Goal: Find specific page/section: Find specific page/section

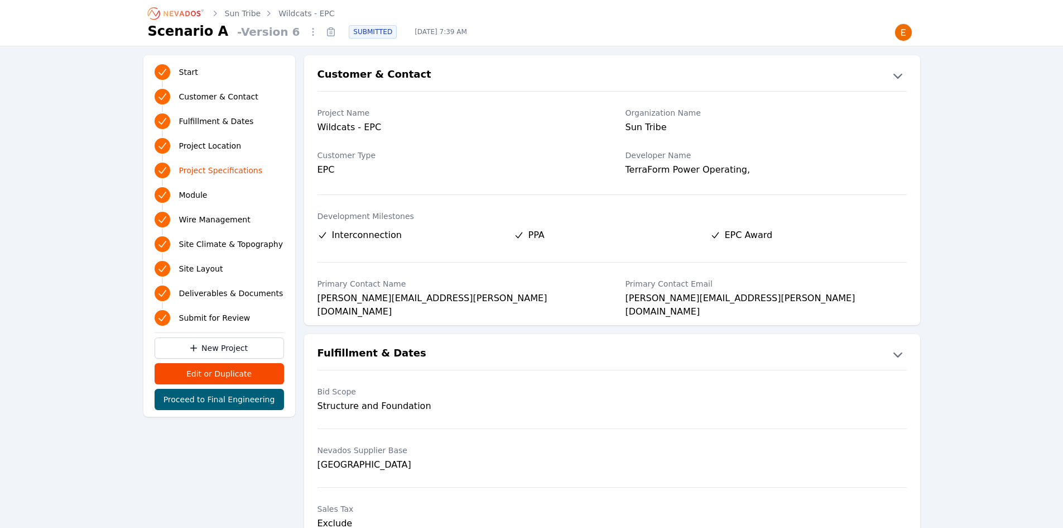
scroll to position [1215, 0]
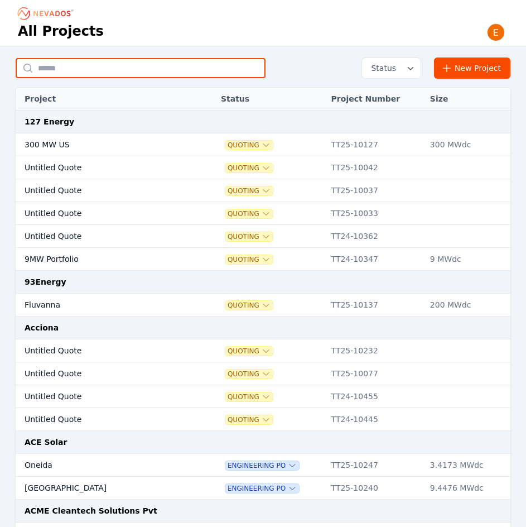
click at [105, 67] on input "text" at bounding box center [141, 68] width 250 height 20
type input "********"
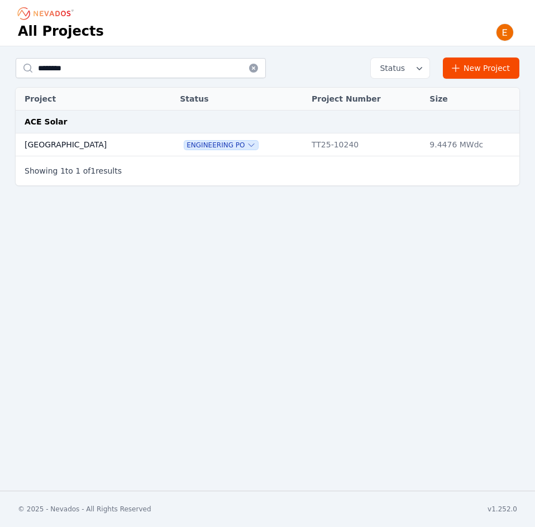
click at [158, 142] on td at bounding box center [166, 144] width 16 height 23
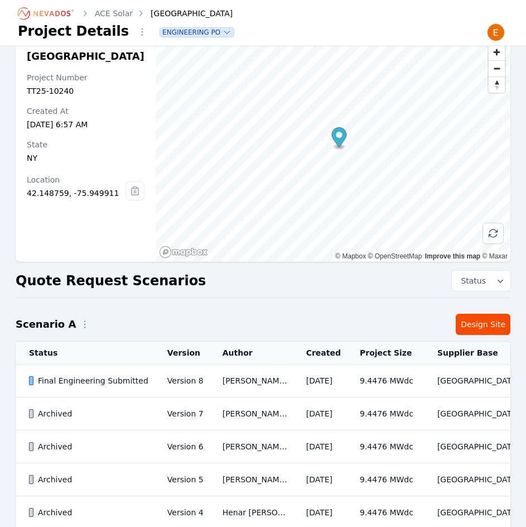
scroll to position [18, 0]
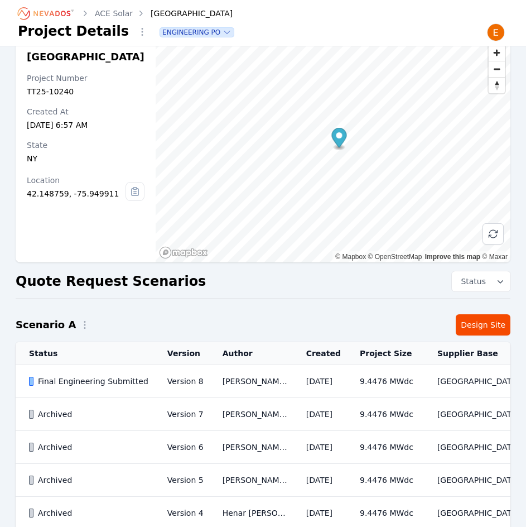
click at [329, 398] on td "[DATE]" at bounding box center [320, 381] width 54 height 33
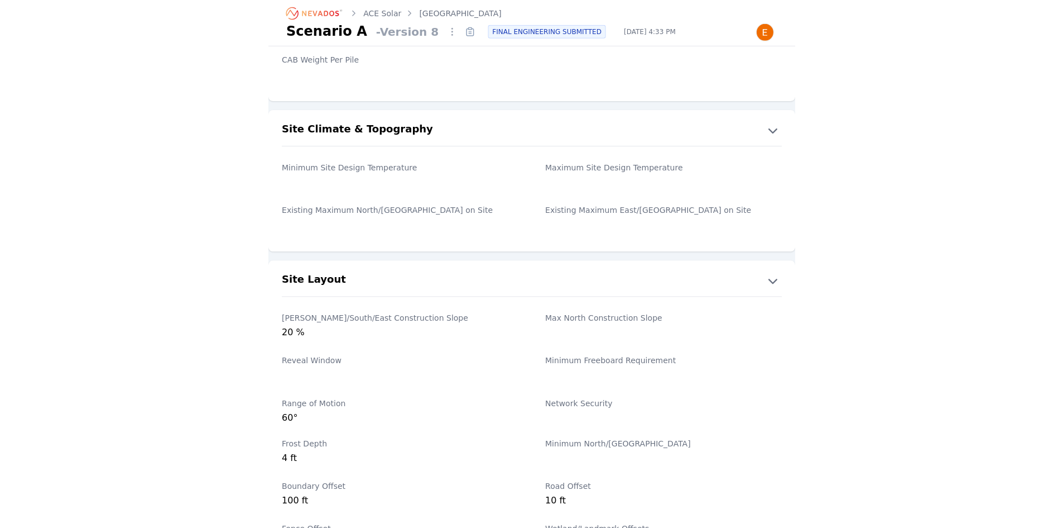
scroll to position [2010, 0]
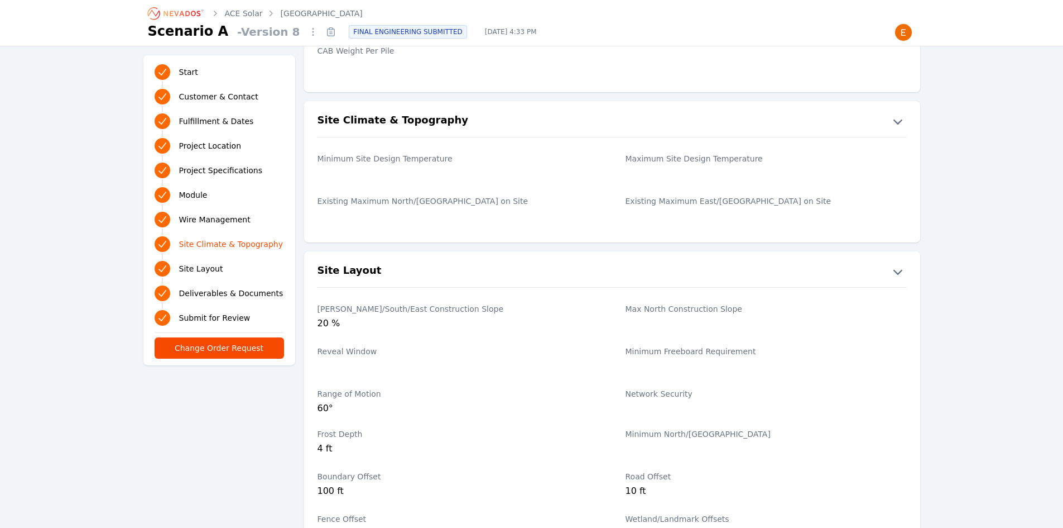
click at [195, 9] on icon "Breadcrumb" at bounding box center [176, 13] width 61 height 18
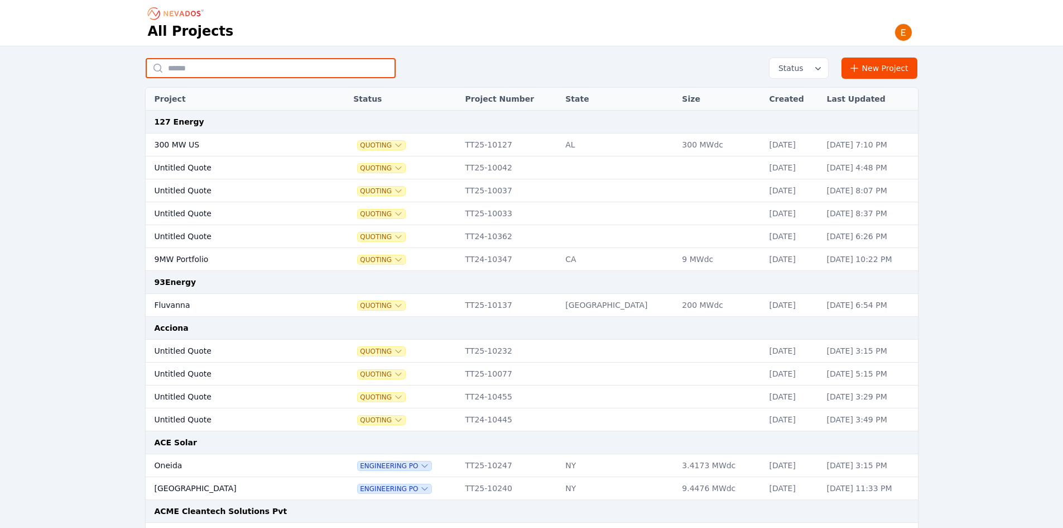
click at [226, 62] on input "text" at bounding box center [271, 68] width 250 height 20
type input "**********"
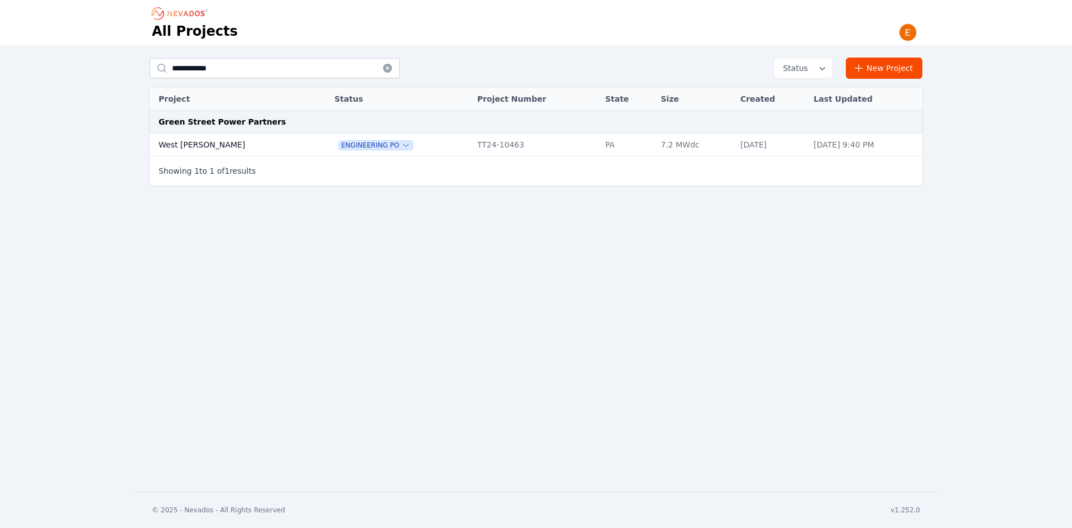
click at [233, 137] on td "West [PERSON_NAME]" at bounding box center [230, 144] width 161 height 23
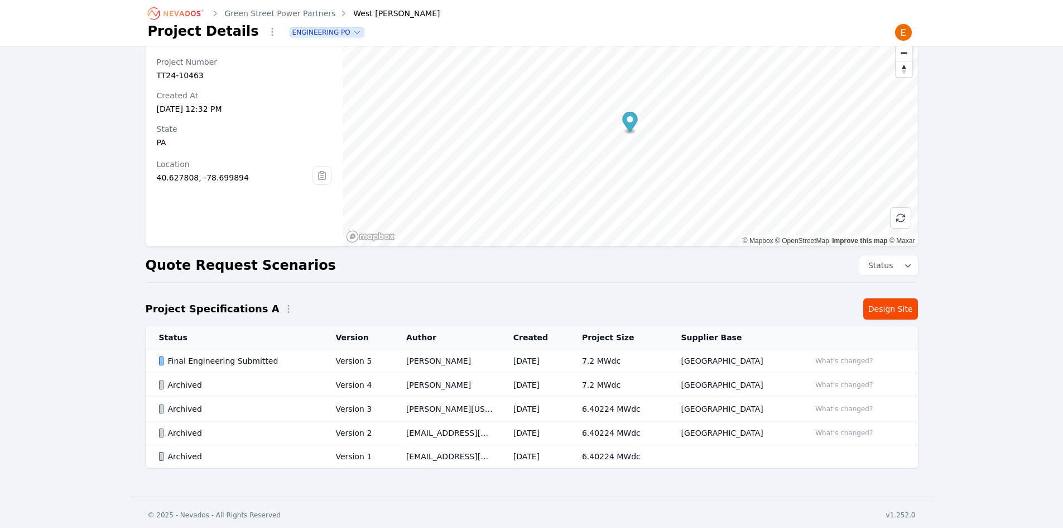
scroll to position [40, 0]
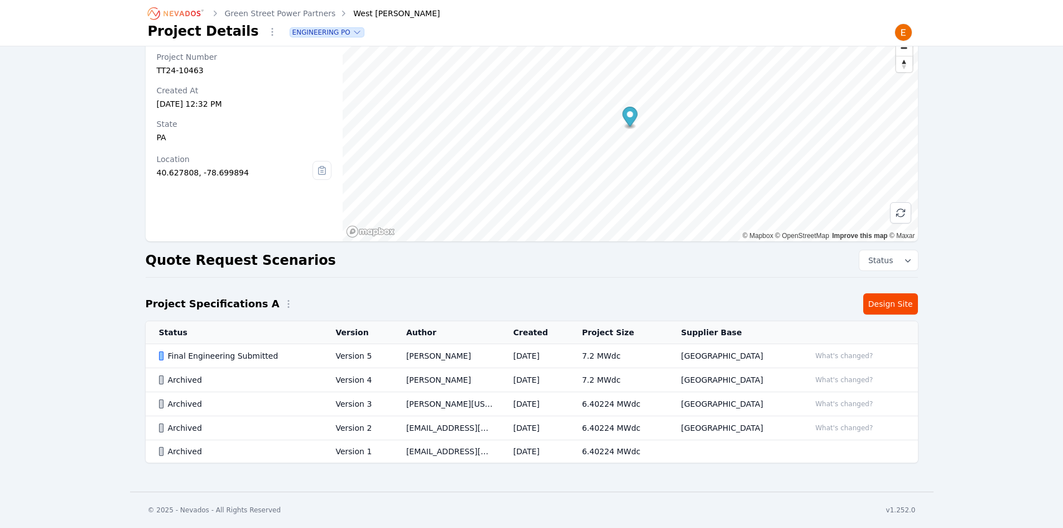
click at [288, 348] on td "Final Engineering Submitted" at bounding box center [234, 356] width 177 height 24
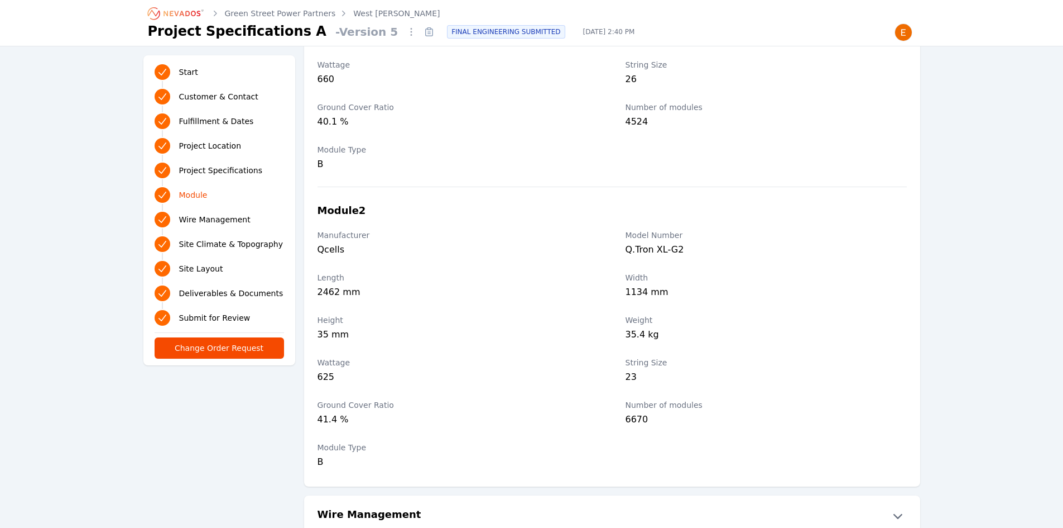
scroll to position [1451, 0]
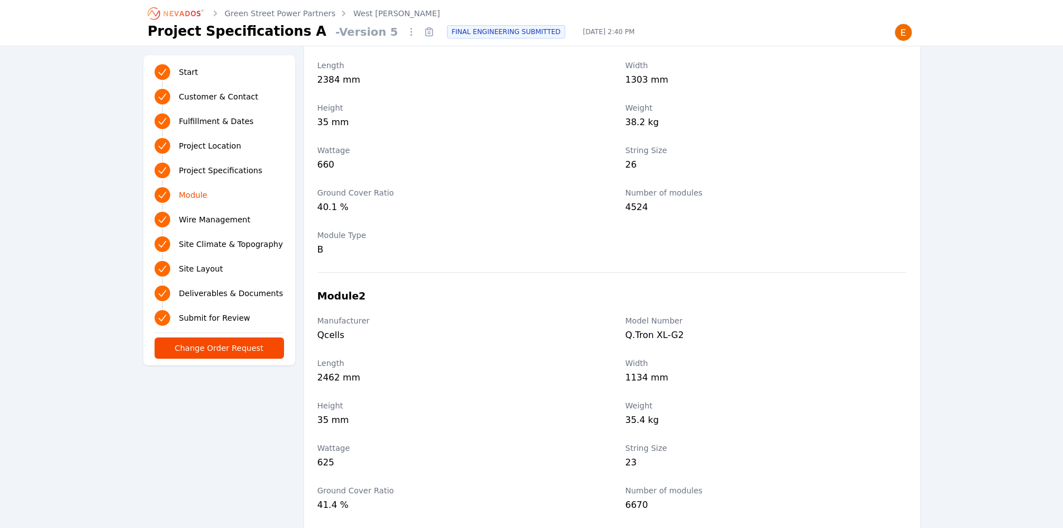
drag, startPoint x: 590, startPoint y: 129, endPoint x: 440, endPoint y: 143, distance: 149.7
click at [440, 143] on div "Wattage 660" at bounding box center [458, 159] width 281 height 42
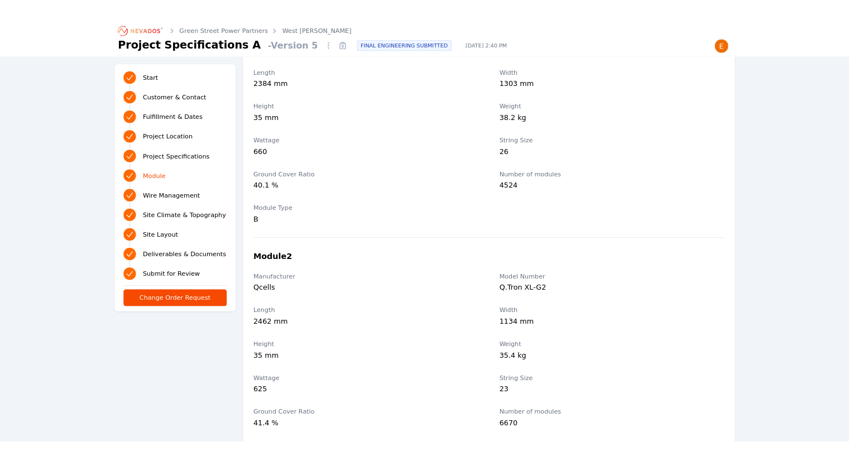
scroll to position [1396, 0]
